Goal: Task Accomplishment & Management: Use online tool/utility

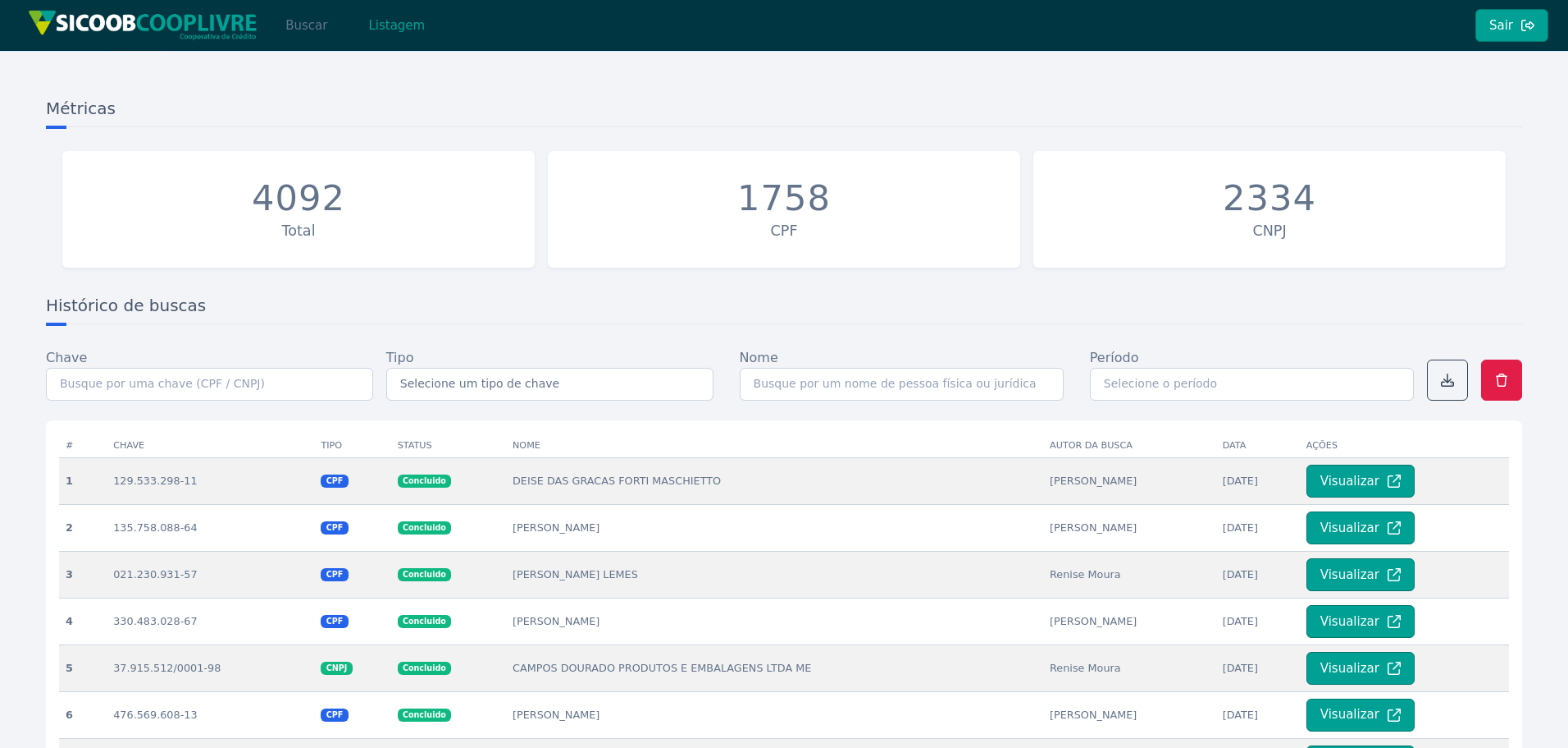
click at [327, 22] on button "Buscar" at bounding box center [306, 26] width 69 height 33
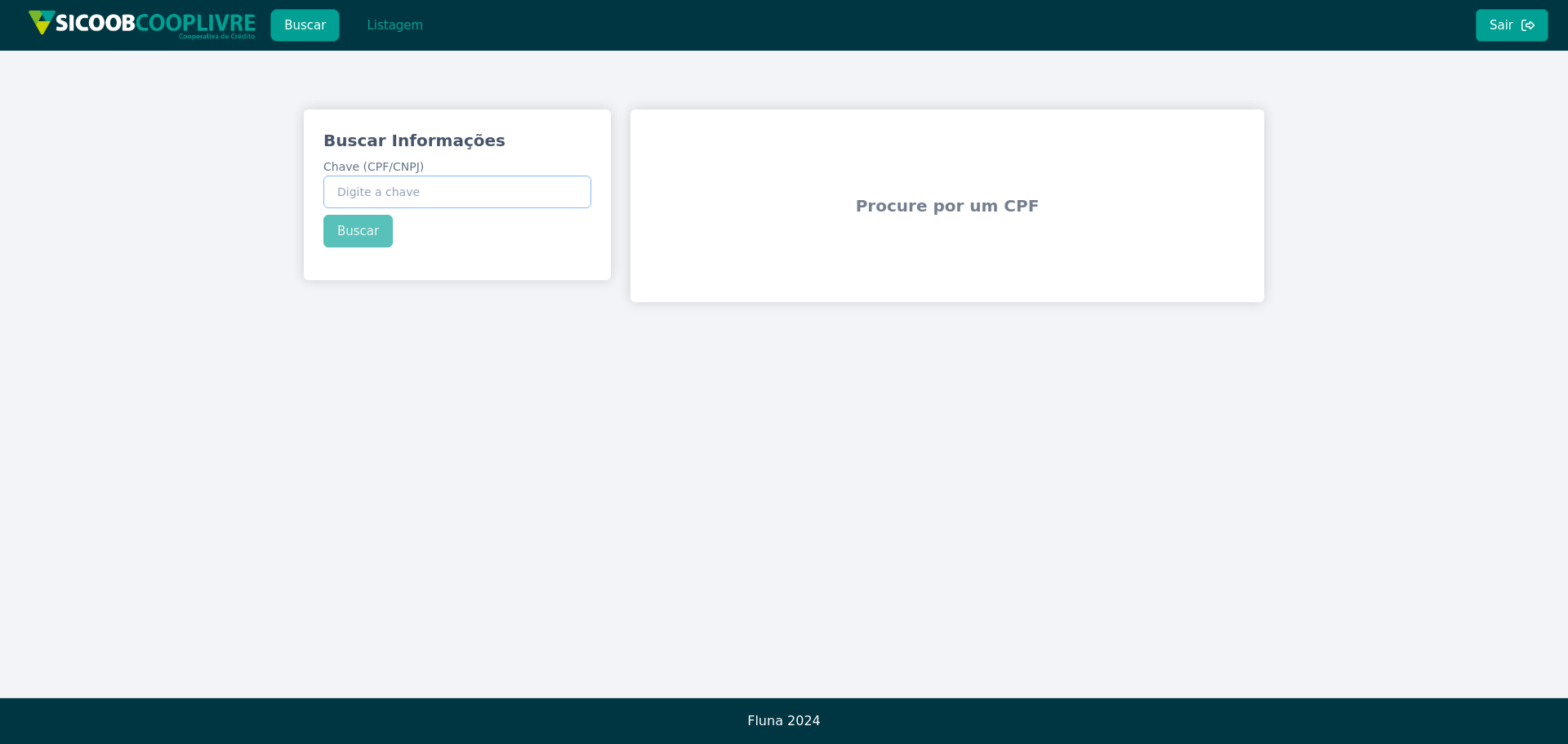
click at [453, 201] on input "Chave (CPF/CNPJ)" at bounding box center [456, 192] width 268 height 33
paste input "115.738.438-22"
type input "115.738.438-22"
click at [383, 227] on div "Buscar Informações Chave (CPF/CNPJ) 115.738.438-22 Buscar" at bounding box center [457, 188] width 307 height 157
click at [376, 231] on button "Buscar" at bounding box center [357, 231] width 69 height 33
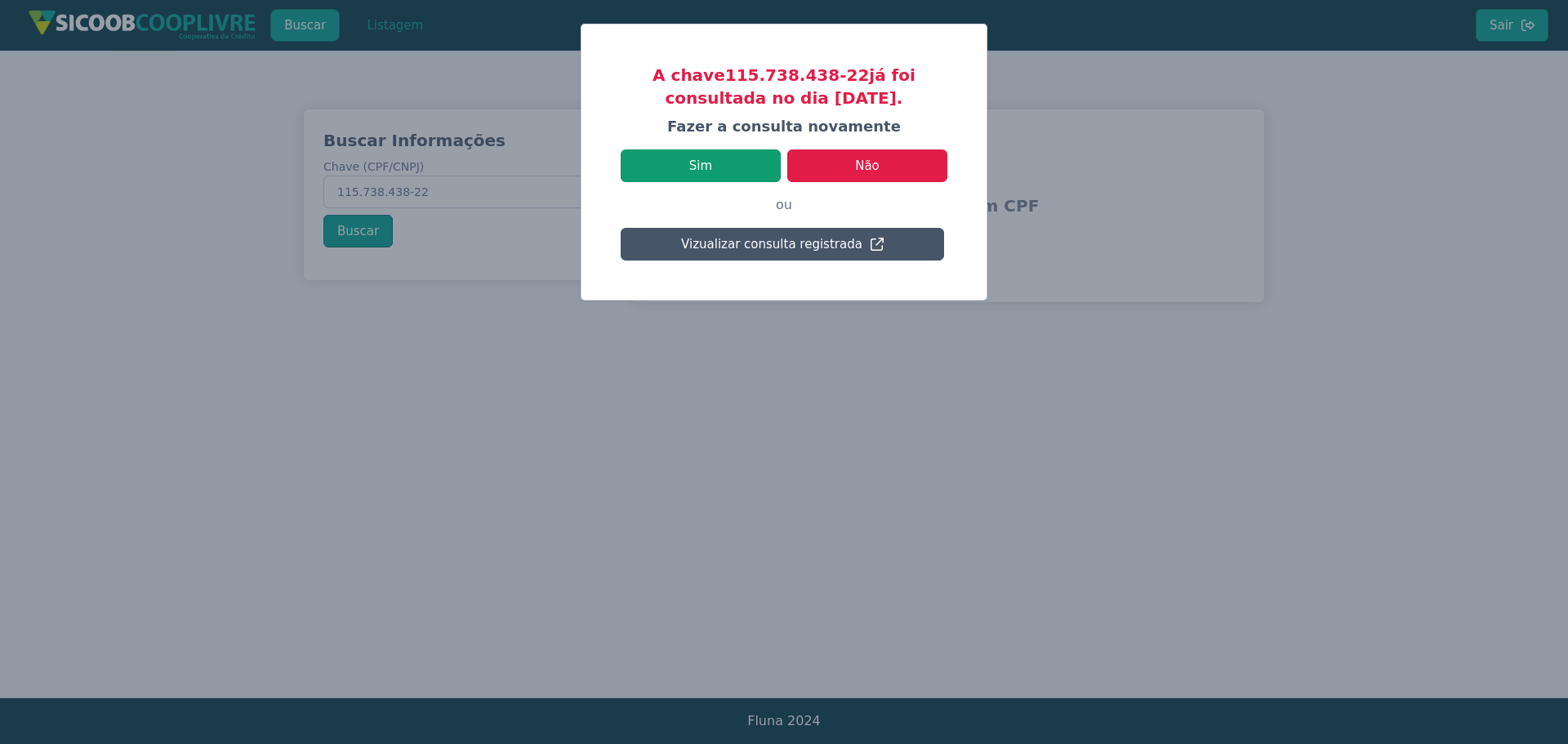
click at [746, 171] on button "Sim" at bounding box center [701, 166] width 160 height 33
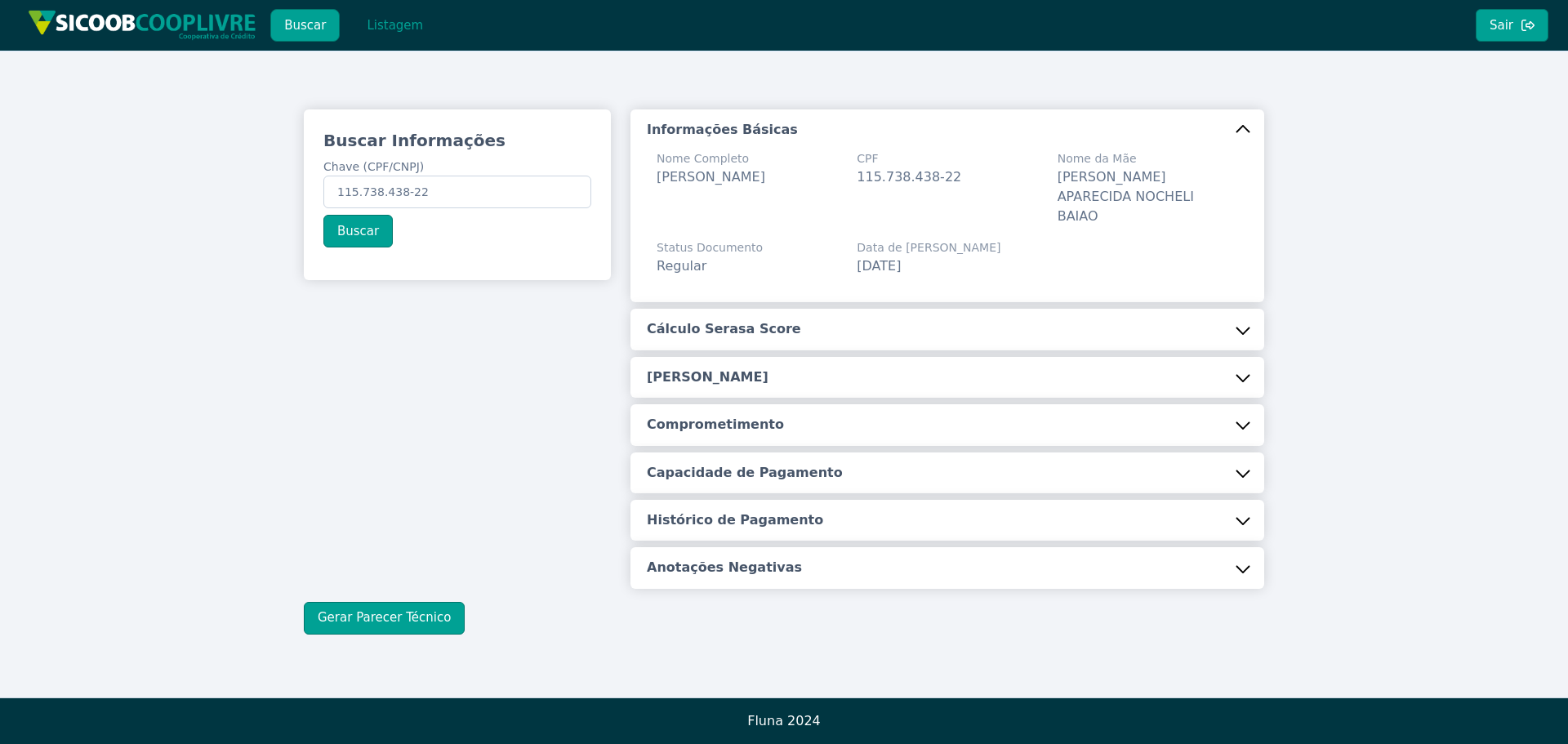
click at [748, 324] on button "Cálculo Serasa Score" at bounding box center [947, 329] width 634 height 40
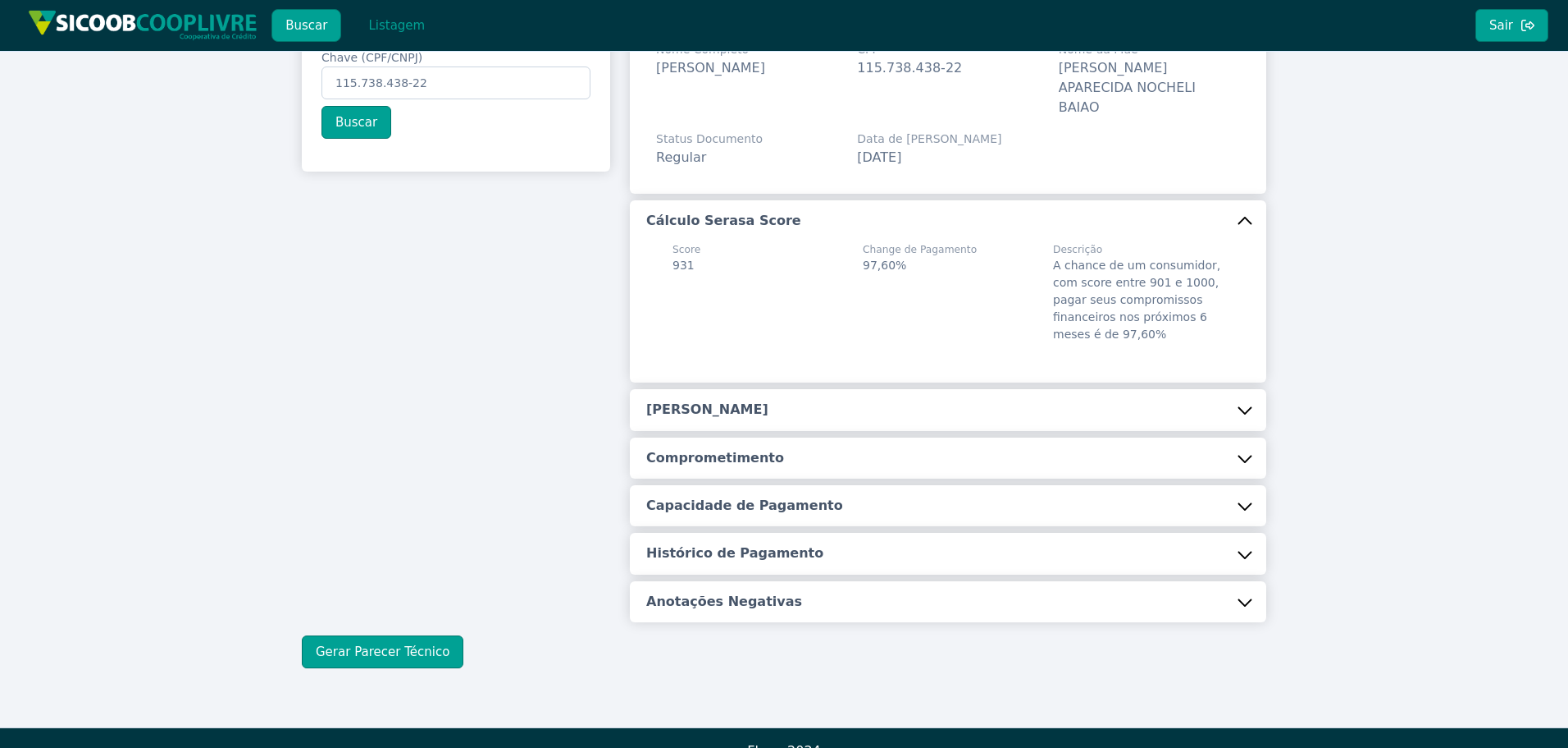
scroll to position [116, 0]
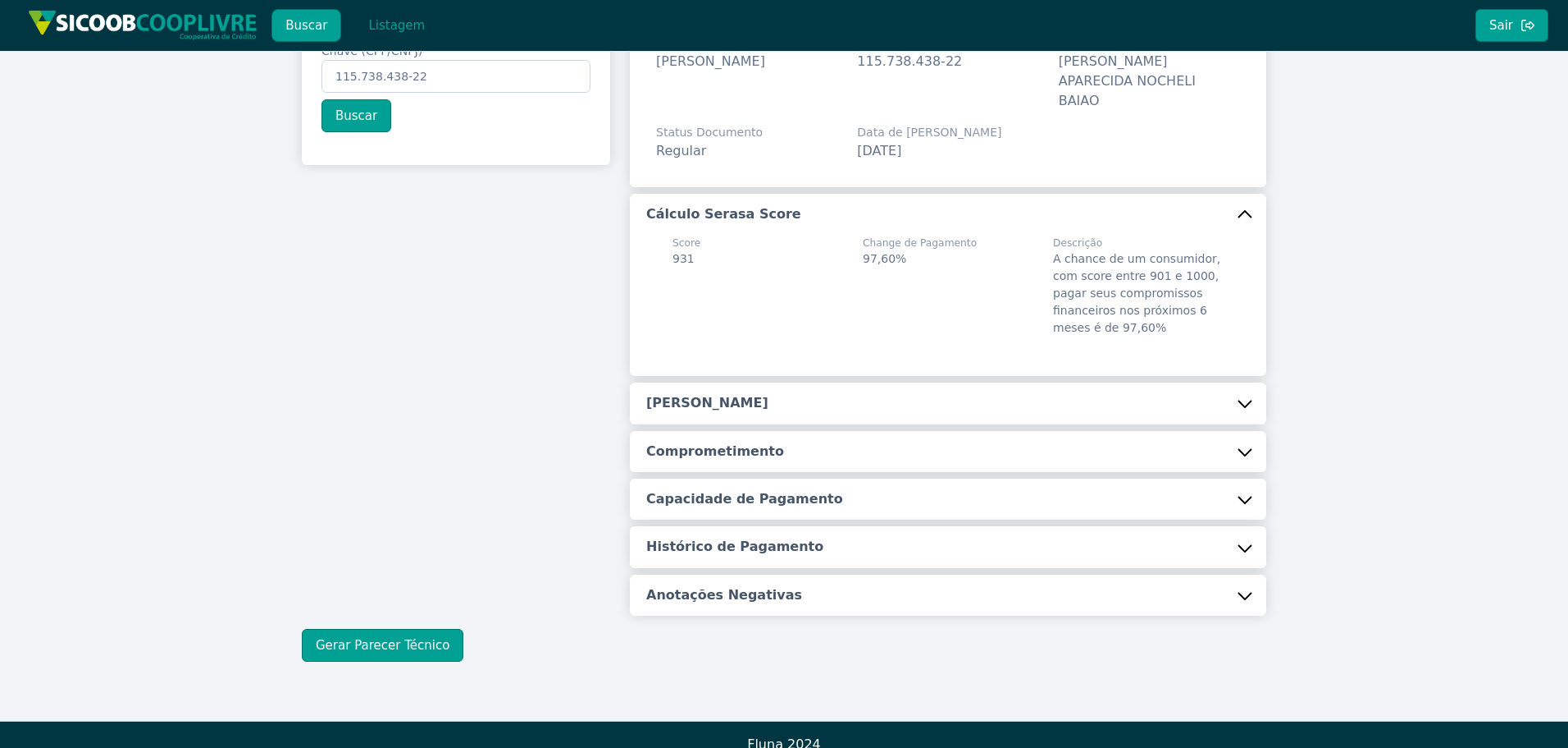
click at [758, 389] on button "[PERSON_NAME]" at bounding box center [948, 403] width 637 height 41
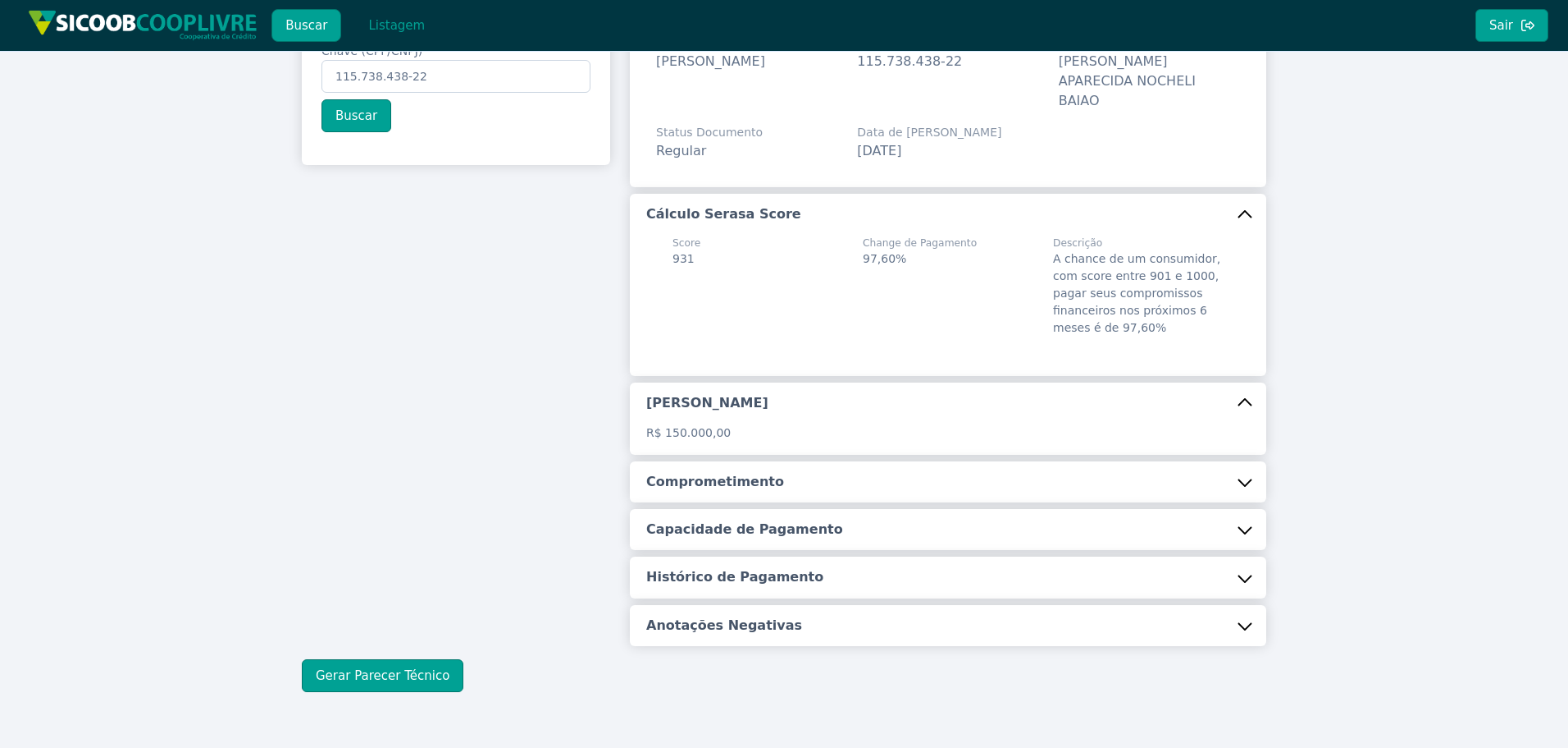
click at [734, 472] on h5 "Comprometimento" at bounding box center [714, 482] width 138 height 18
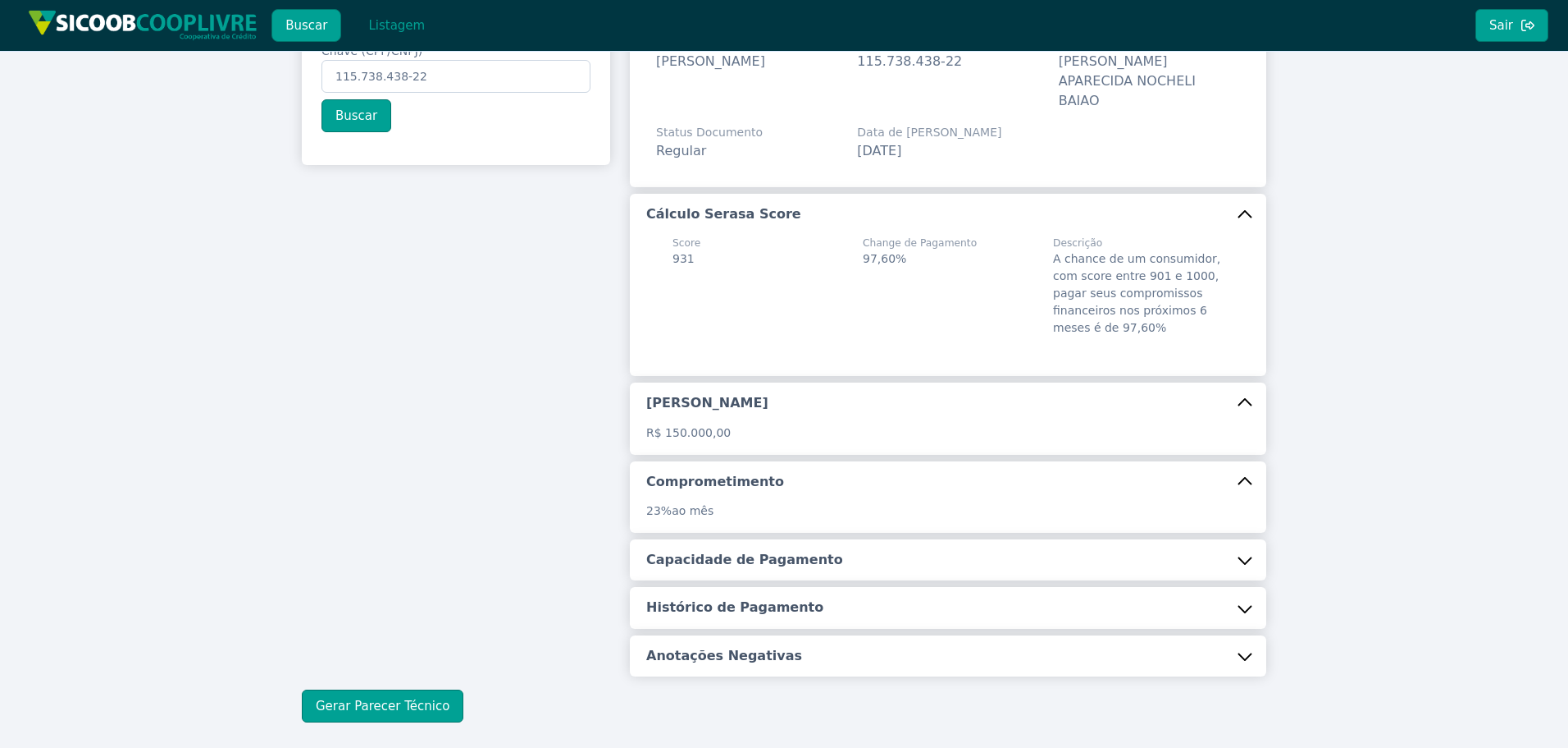
drag, startPoint x: 741, startPoint y: 530, endPoint x: 739, endPoint y: 553, distance: 23.1
click at [741, 551] on h5 "Capacidade de Pagamento" at bounding box center [744, 560] width 197 height 18
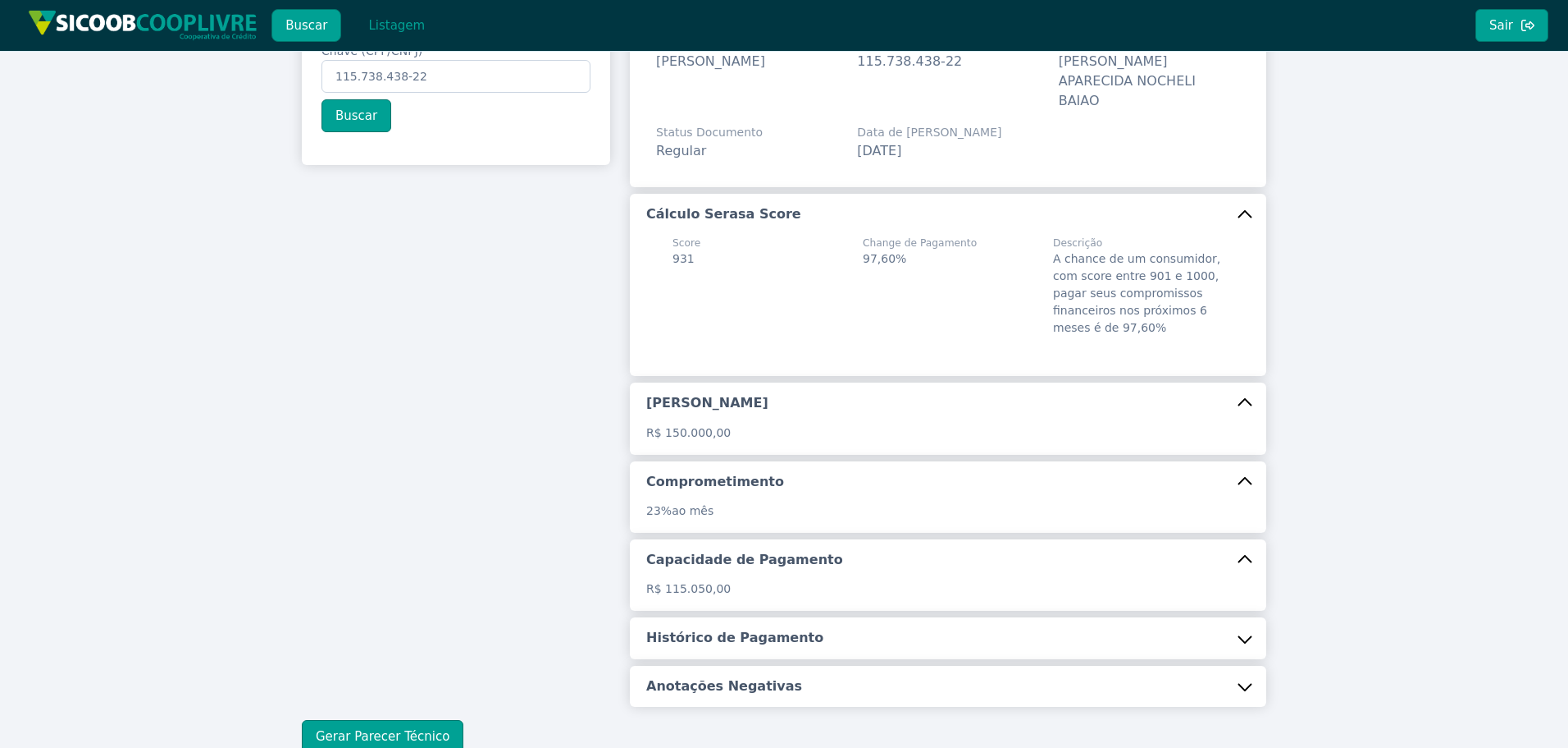
click at [750, 629] on h5 "Histórico de Pagamento" at bounding box center [735, 638] width 177 height 18
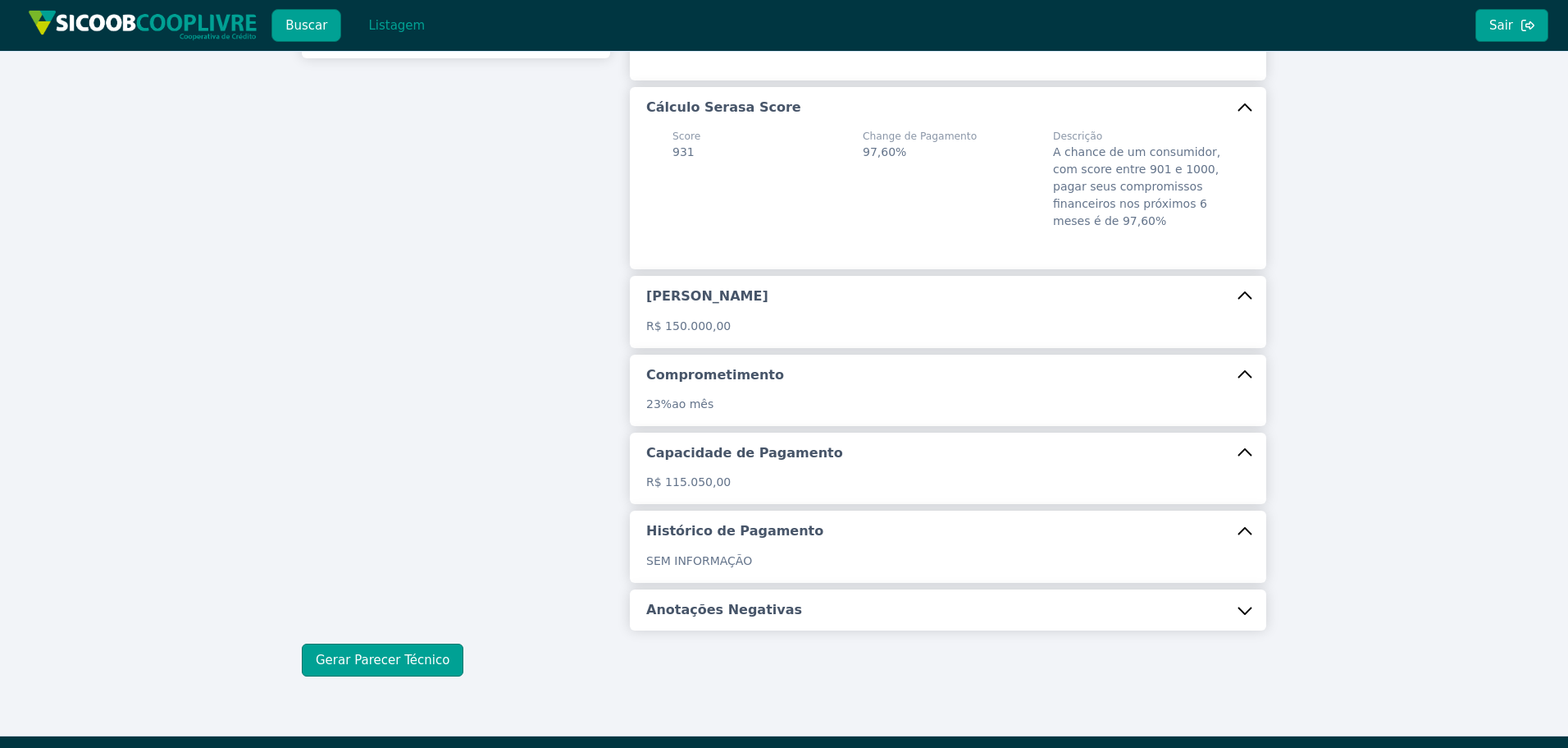
scroll to position [238, 0]
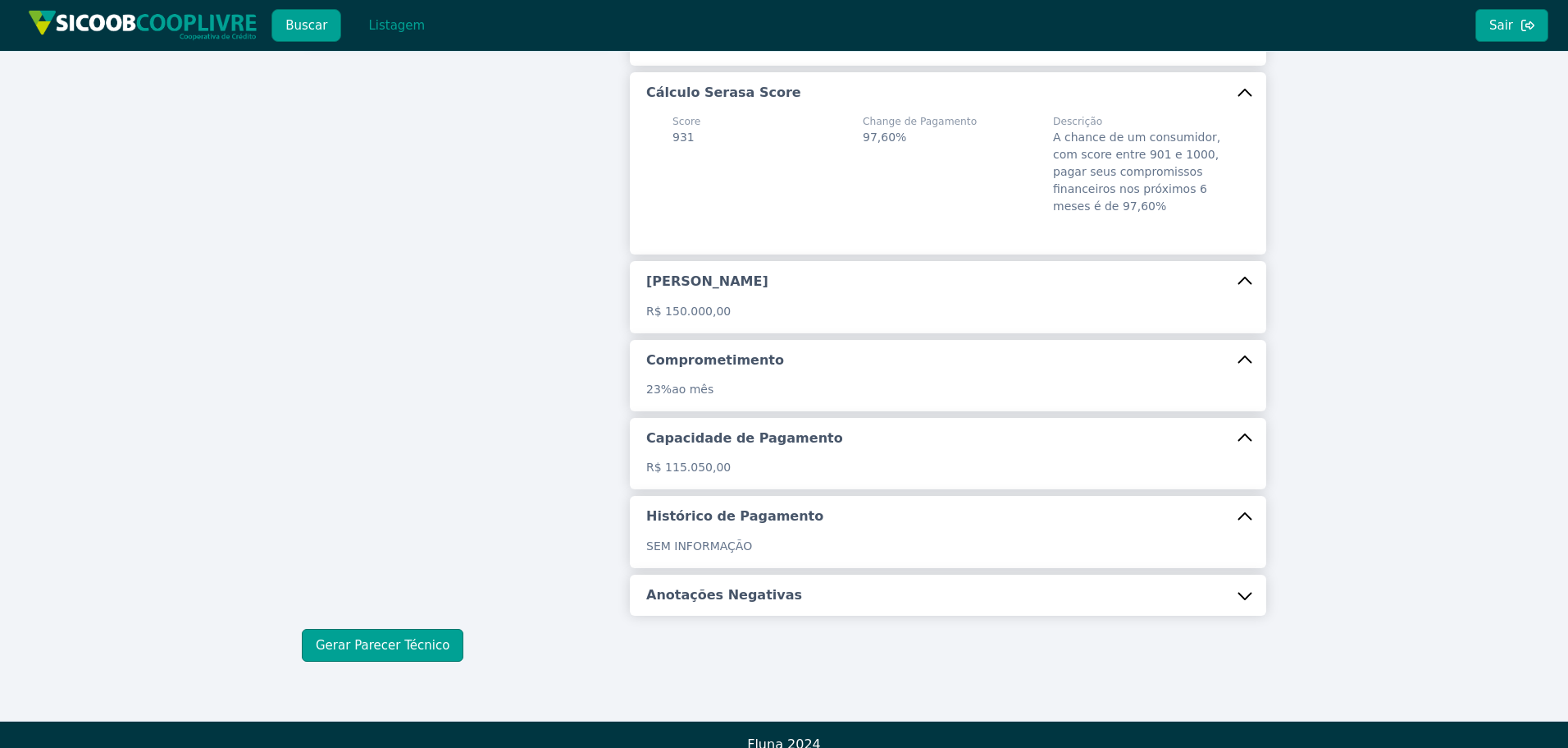
click at [739, 587] on button "Anotações Negativas" at bounding box center [948, 595] width 637 height 41
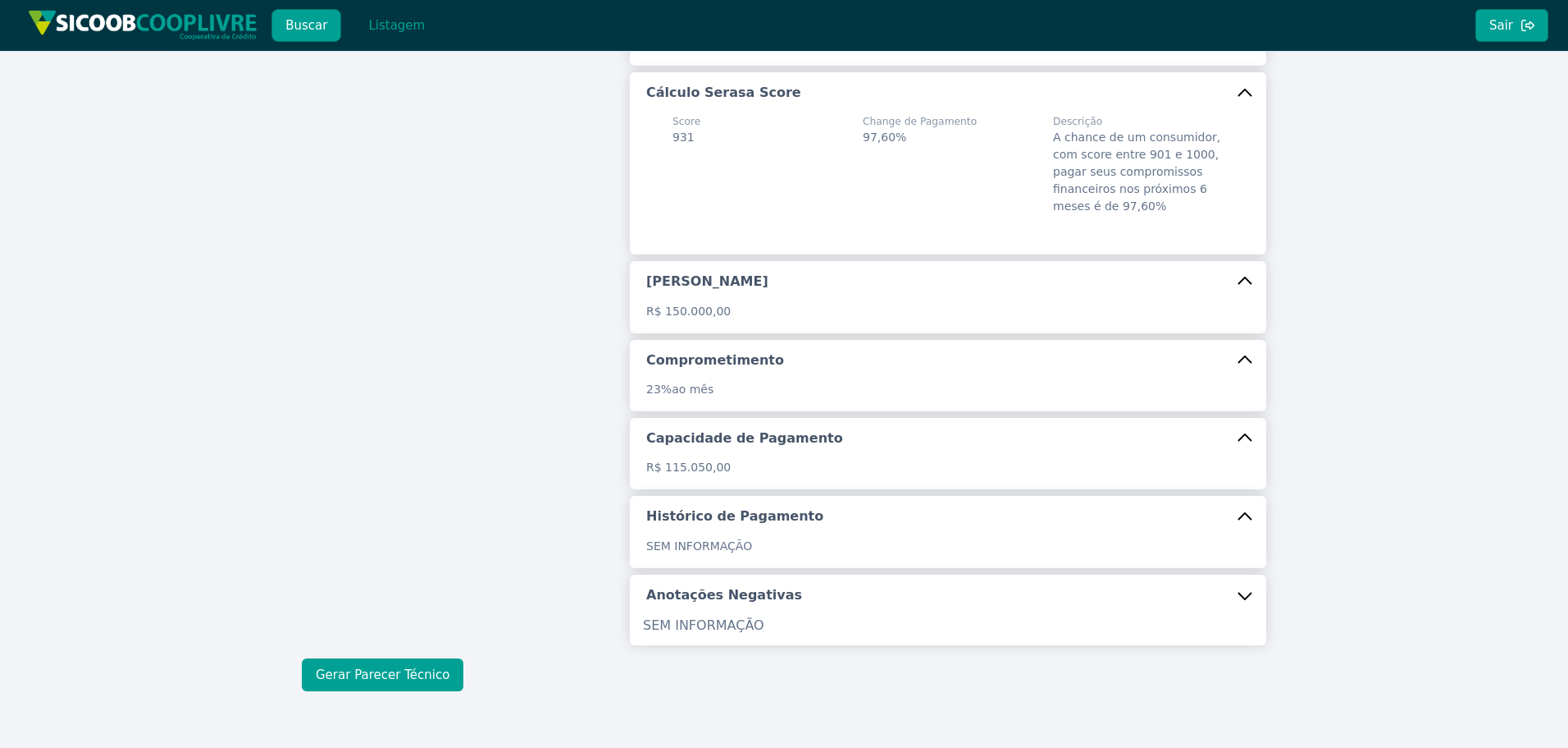
click at [383, 661] on button "Gerar Parecer Técnico" at bounding box center [383, 675] width 162 height 33
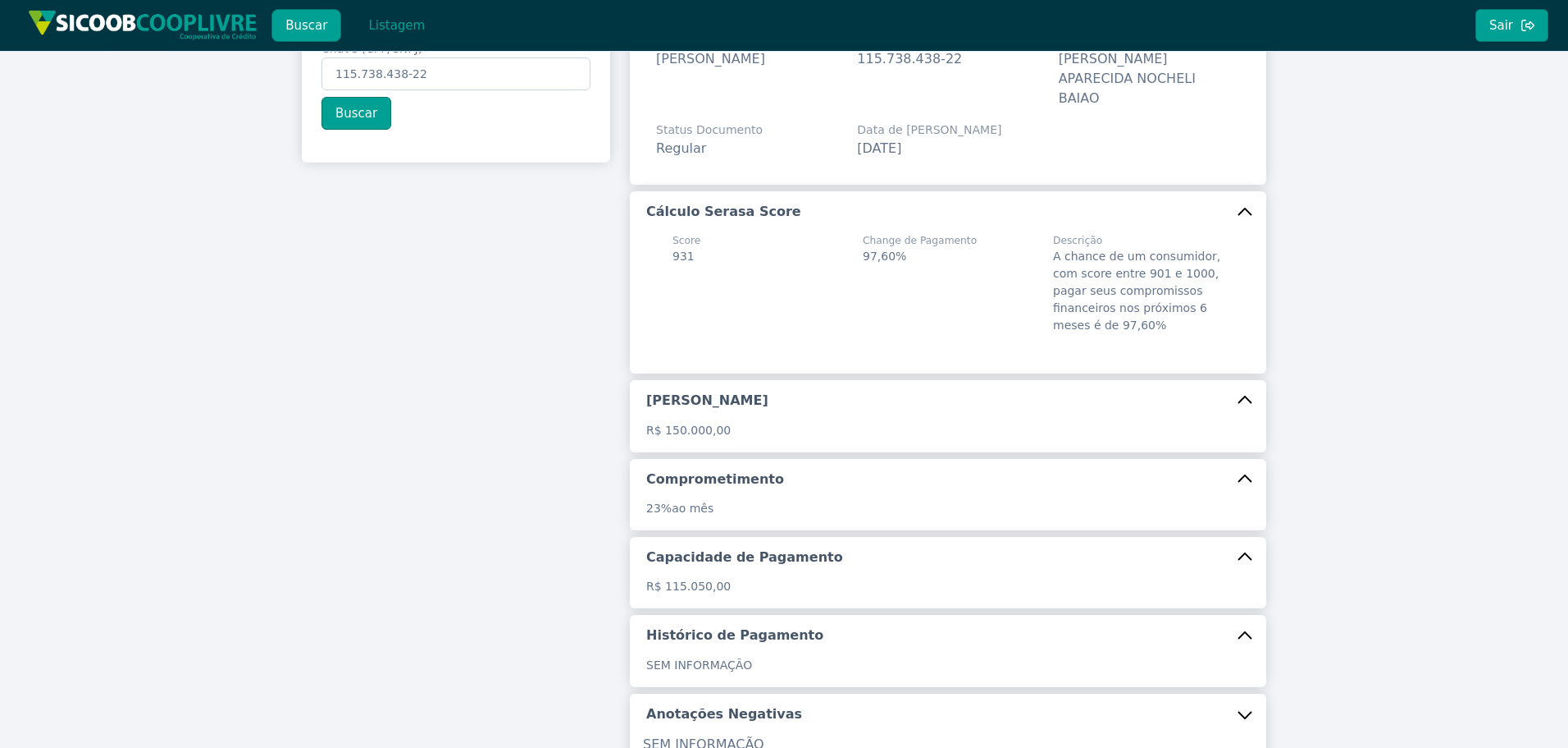
scroll to position [267, 0]
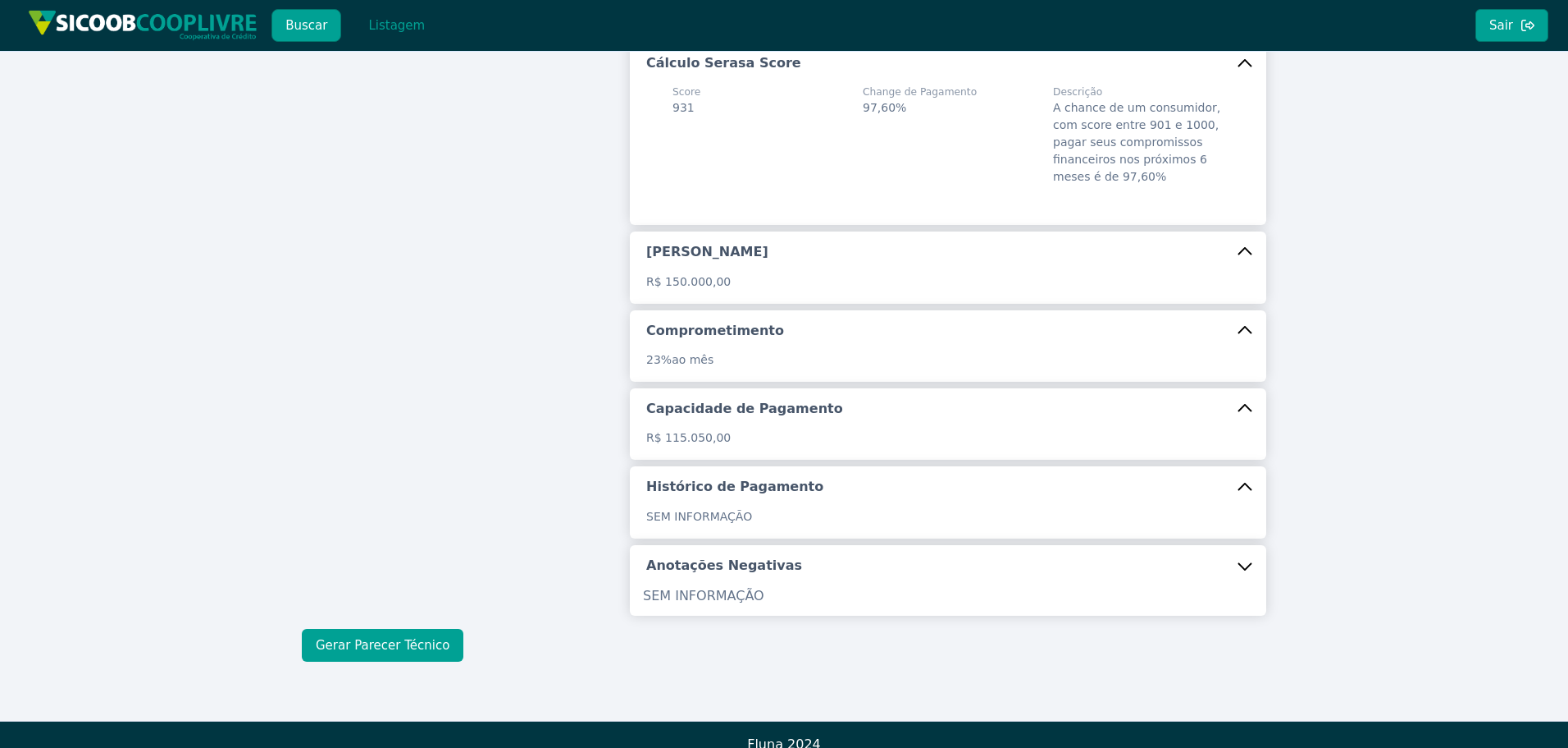
click at [434, 638] on button "Gerar Parecer Técnico" at bounding box center [383, 645] width 162 height 33
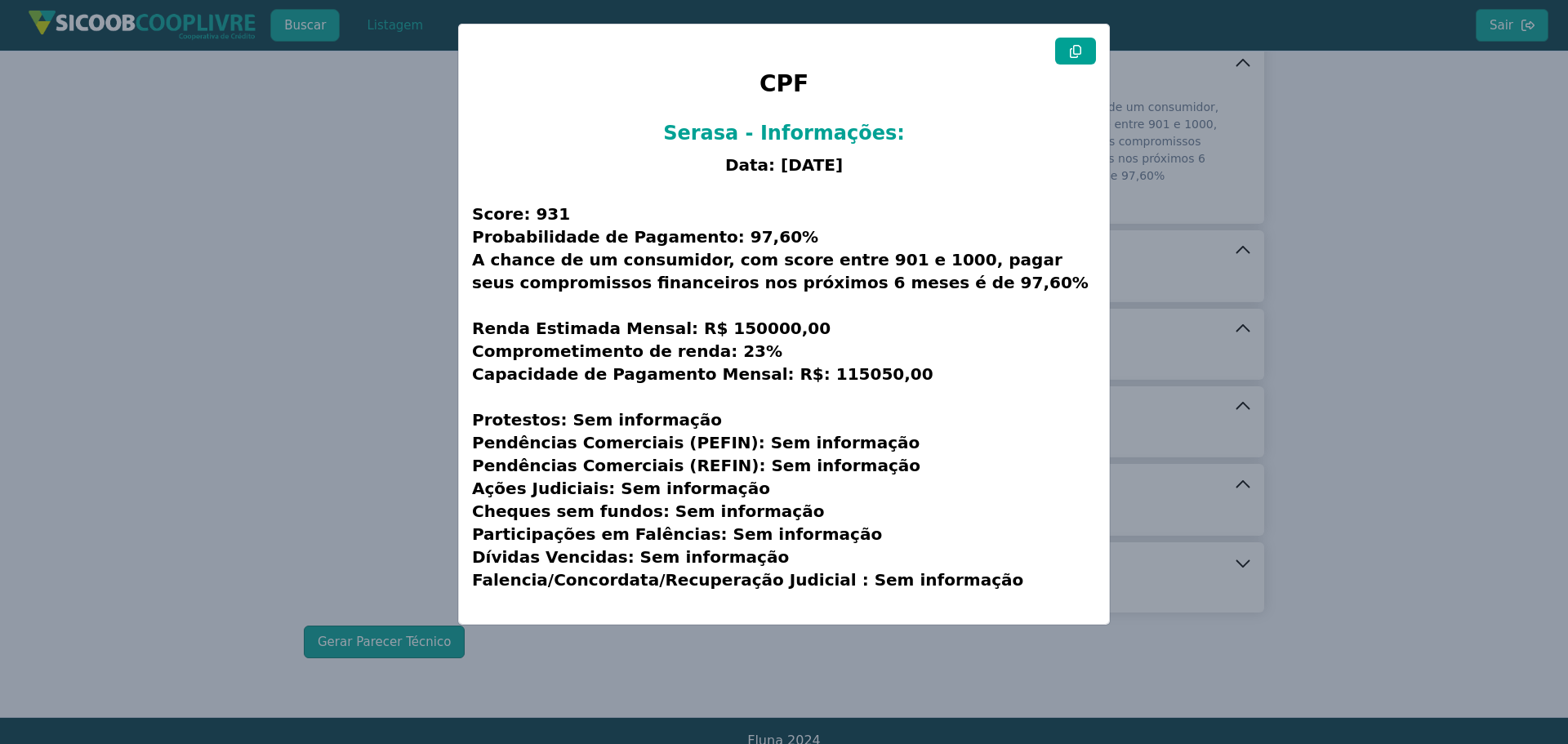
click at [1085, 51] on button at bounding box center [1076, 51] width 40 height 27
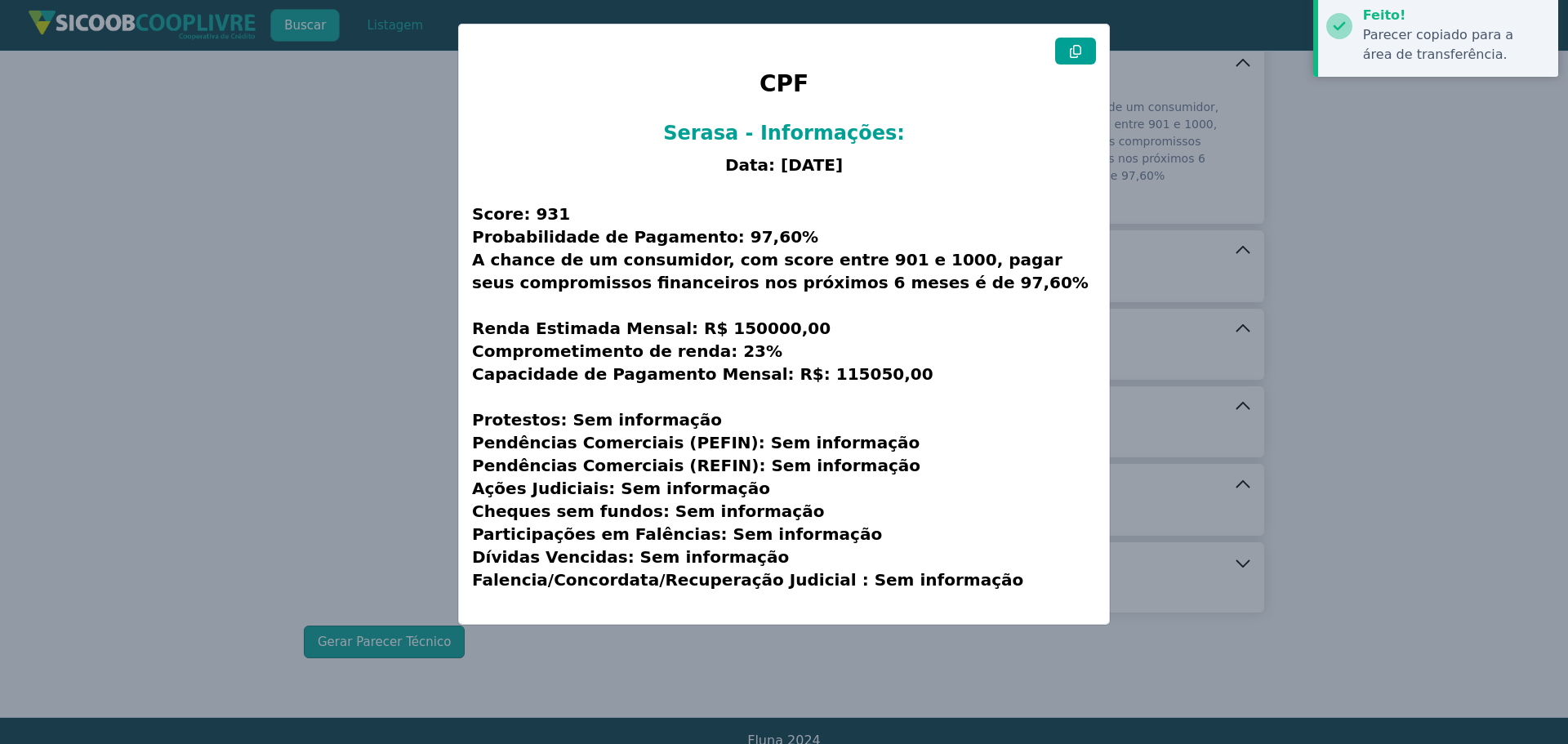
click at [1085, 51] on button at bounding box center [1076, 51] width 40 height 27
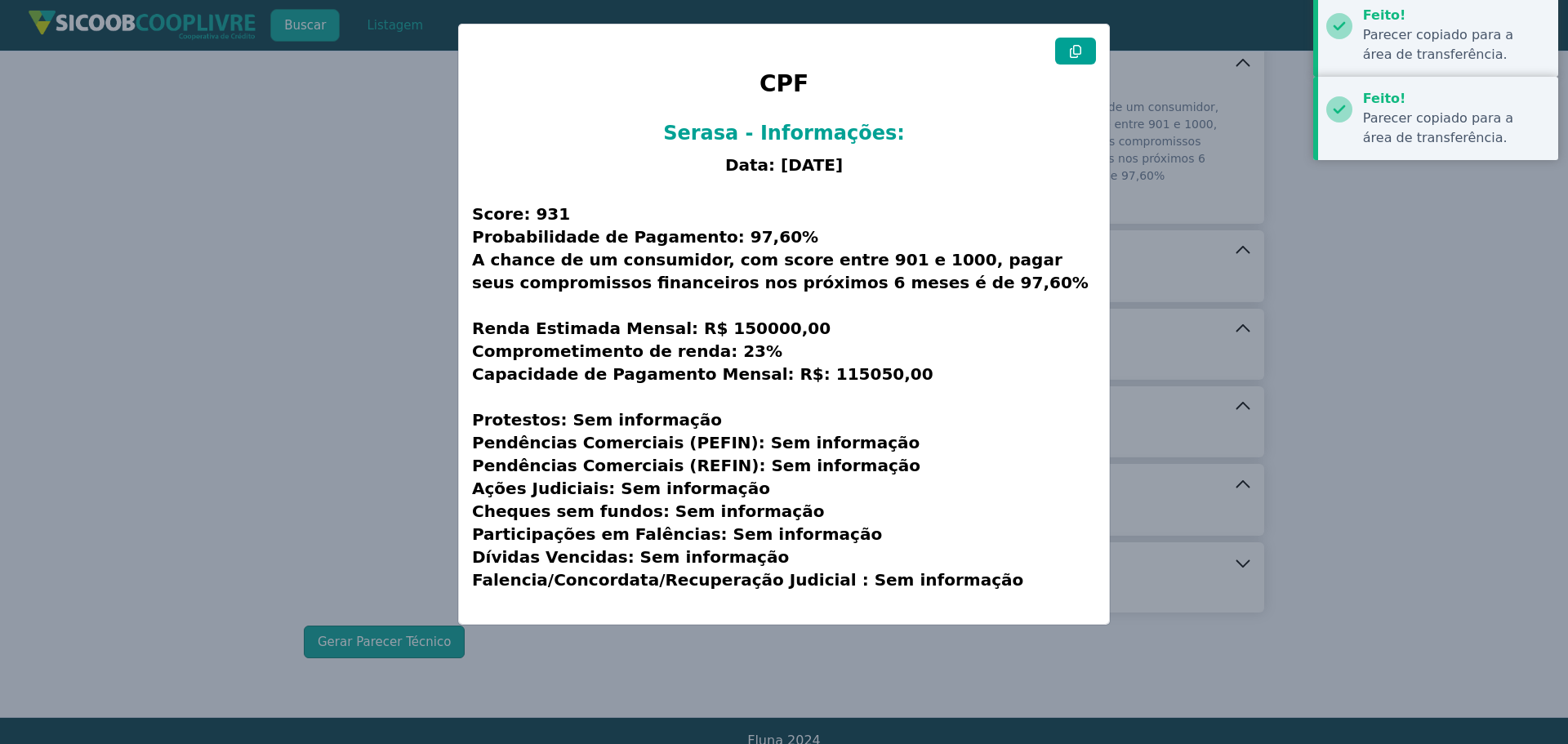
click at [189, 428] on modal-container "CPF Serasa - Informações: Data: [DATE] Score: 931 Probabilidade de Pagamento: 9…" at bounding box center [784, 372] width 1568 height 744
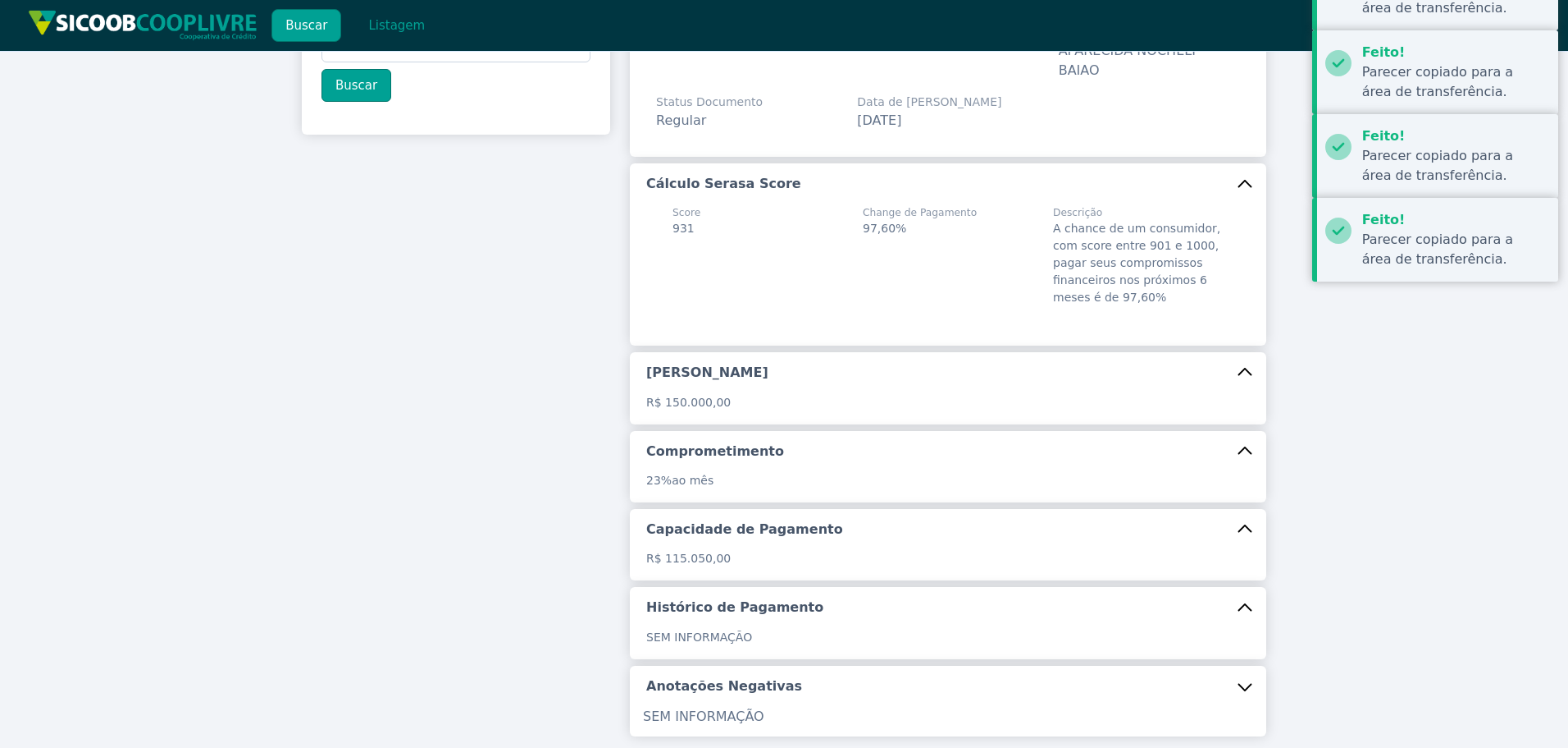
scroll to position [0, 0]
